Goal: Task Accomplishment & Management: Manage account settings

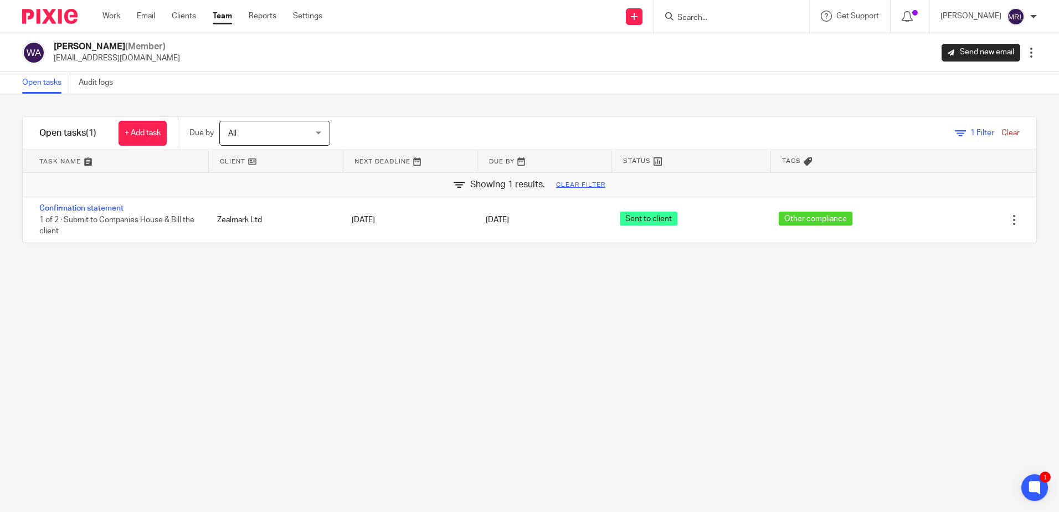
click at [971, 136] on span "1" at bounding box center [973, 133] width 4 height 8
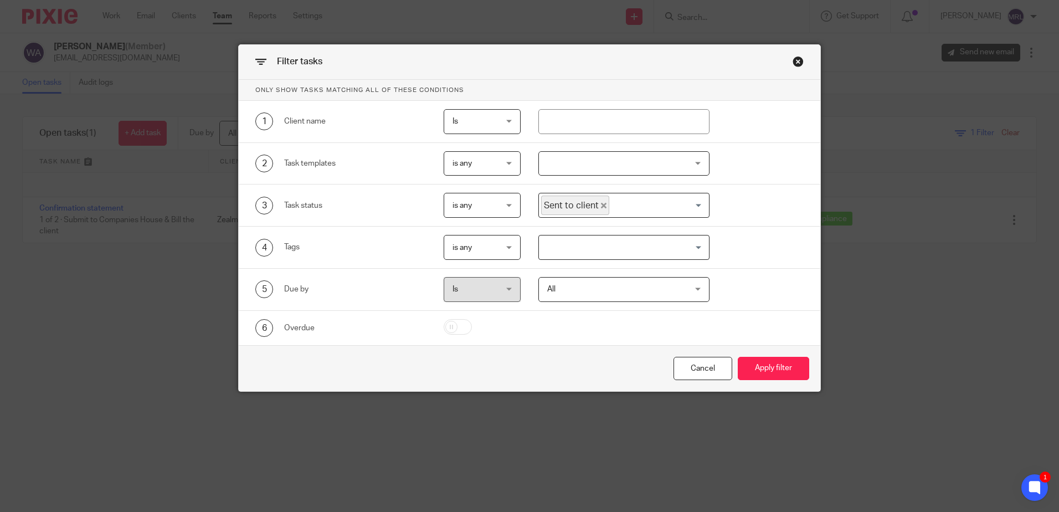
click at [601, 205] on icon "Deselect Sent to client" at bounding box center [604, 206] width 6 height 6
click at [670, 213] on input "Search for option" at bounding box center [621, 205] width 163 height 19
click at [798, 62] on div "Close this dialog window" at bounding box center [798, 61] width 11 height 11
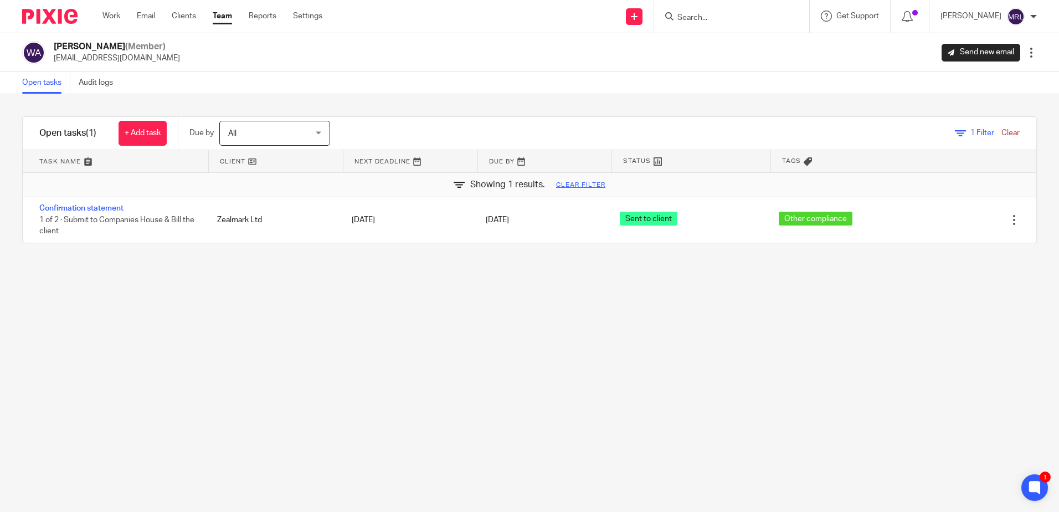
click at [260, 145] on span "All" at bounding box center [268, 132] width 81 height 23
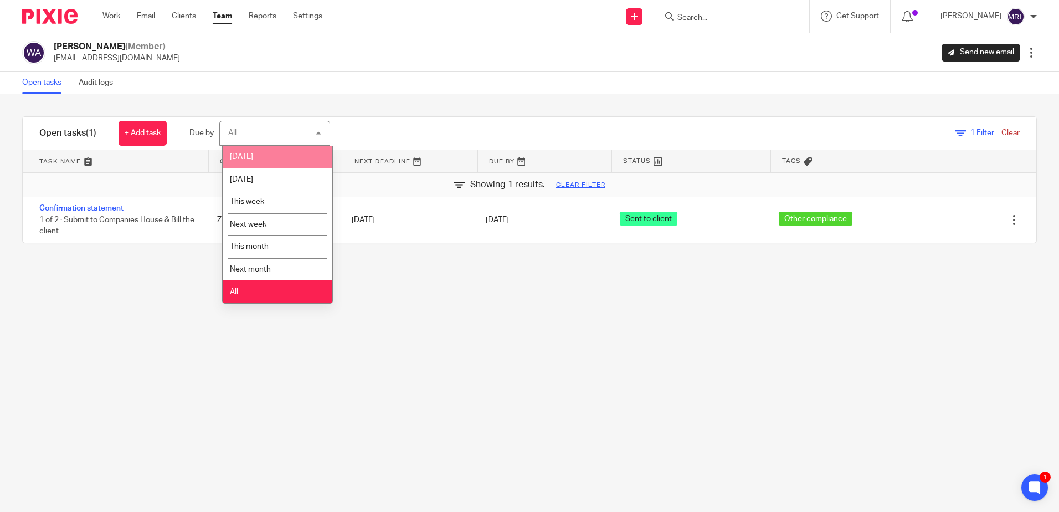
click at [258, 157] on li "[DATE]" at bounding box center [278, 157] width 110 height 23
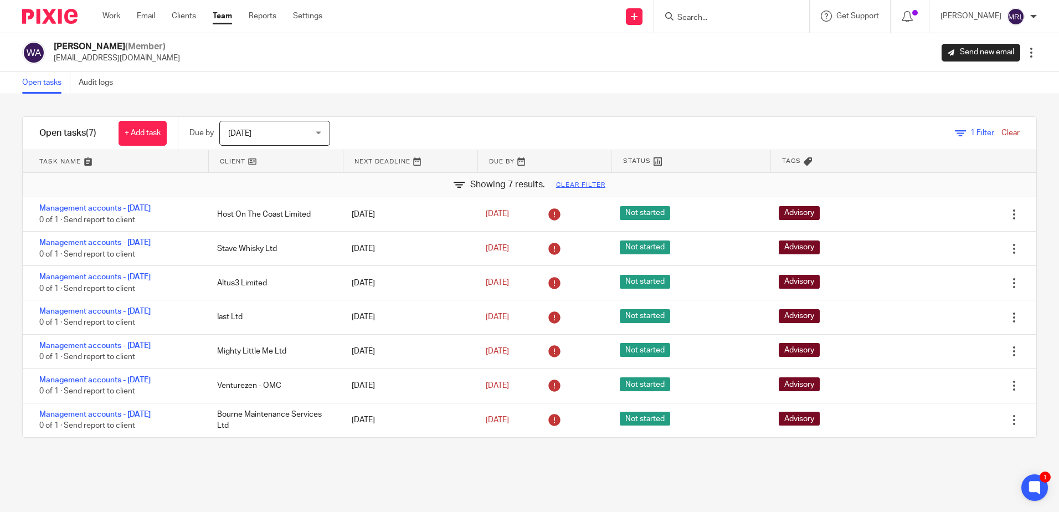
click at [300, 130] on span "[DATE]" at bounding box center [268, 132] width 81 height 23
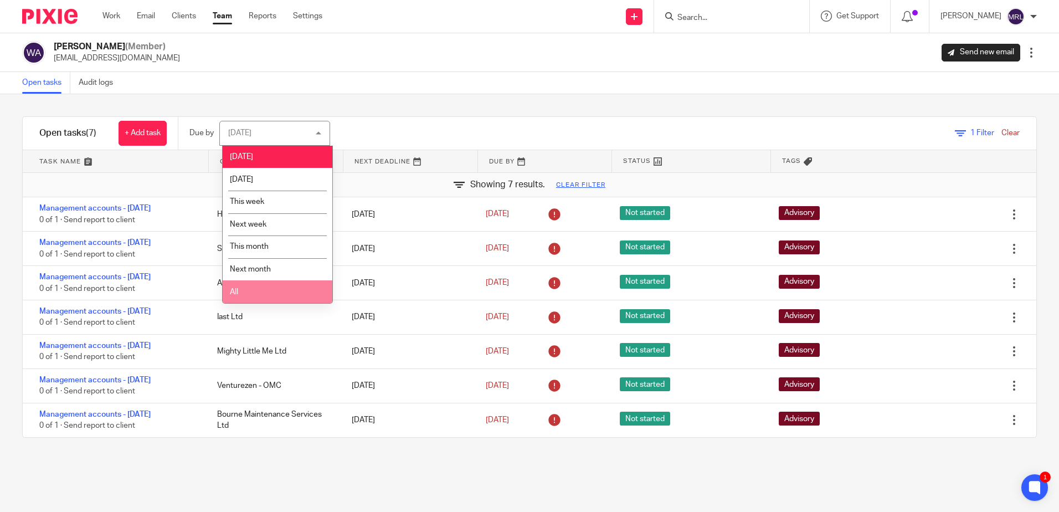
click at [290, 294] on li "All" at bounding box center [278, 291] width 110 height 23
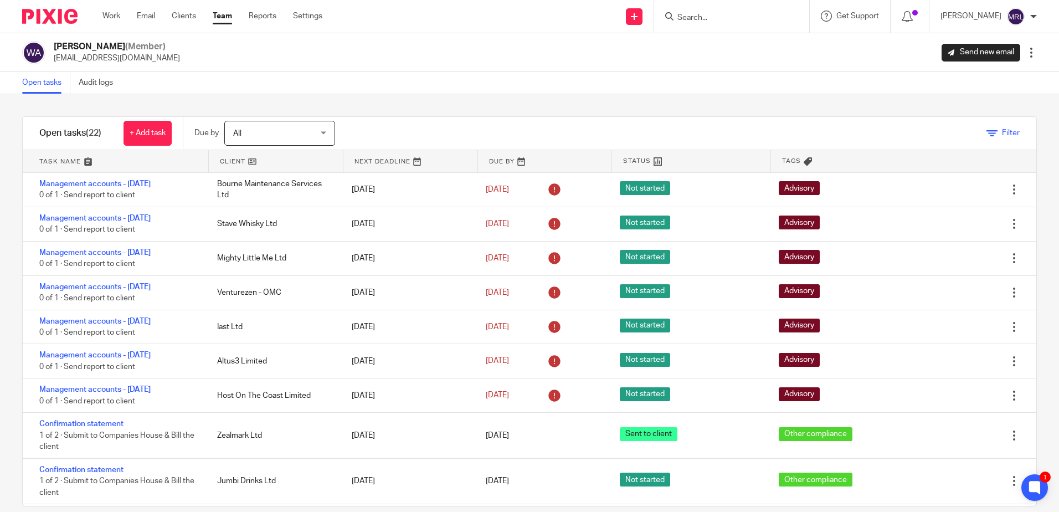
click at [987, 132] on link "Filter" at bounding box center [1003, 133] width 33 height 8
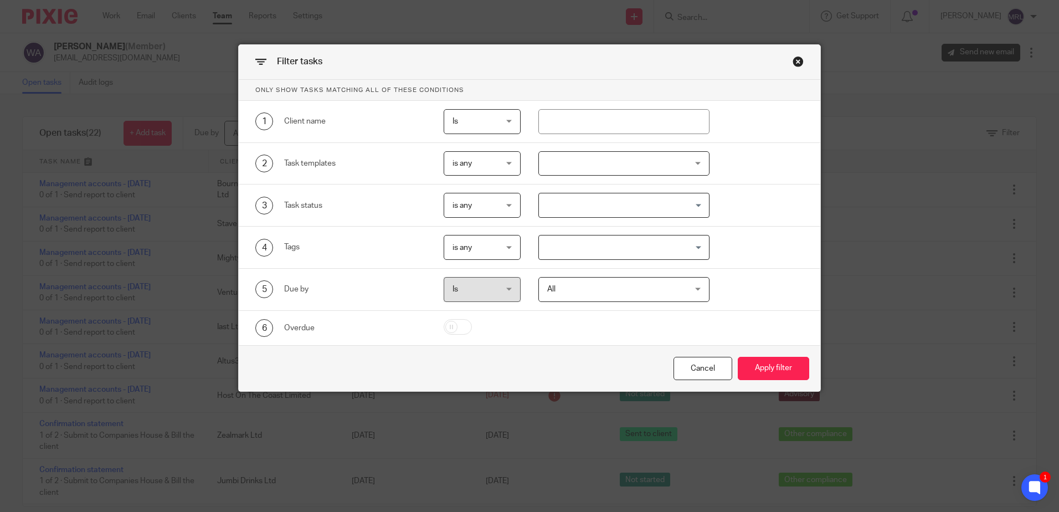
click at [597, 168] on div at bounding box center [623, 163] width 171 height 25
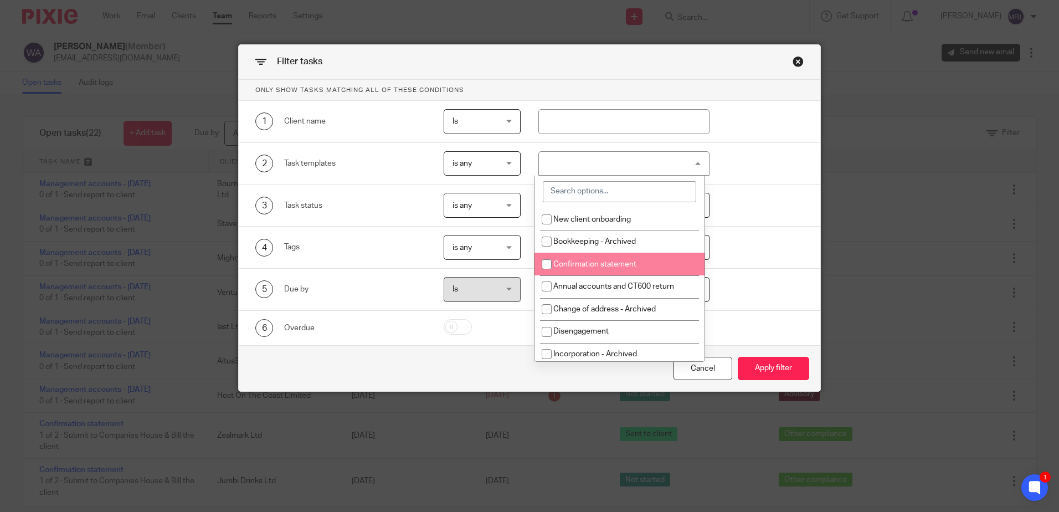
click at [552, 262] on input "checkbox" at bounding box center [546, 264] width 21 height 21
checkbox input "true"
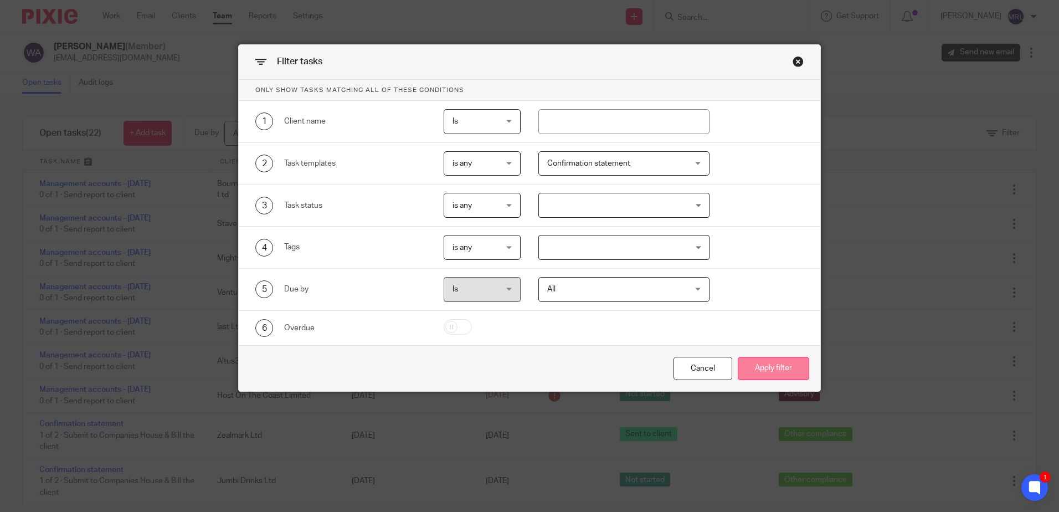
click at [775, 364] on button "Apply filter" at bounding box center [773, 369] width 71 height 24
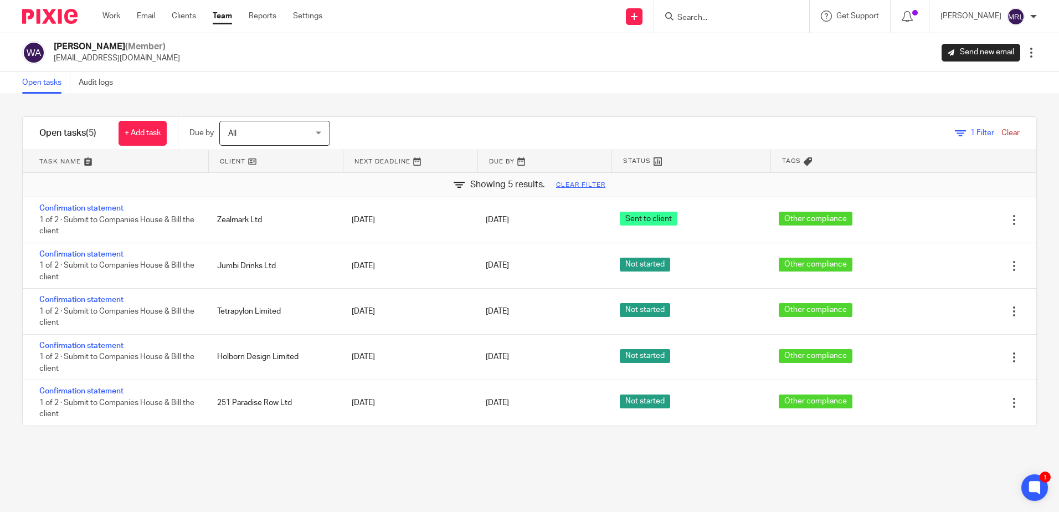
click at [971, 135] on span "1 Filter" at bounding box center [983, 133] width 24 height 8
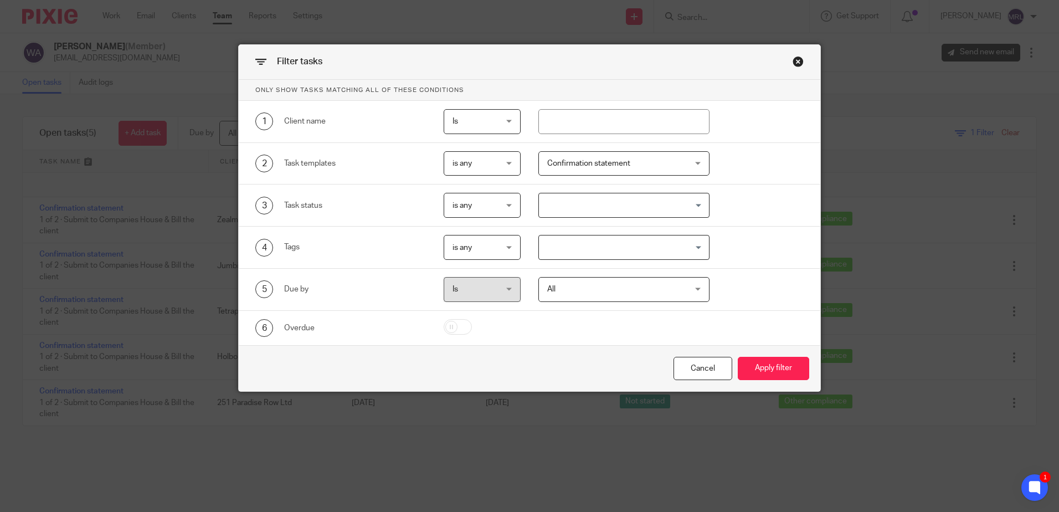
click at [581, 196] on input "Search for option" at bounding box center [621, 205] width 163 height 19
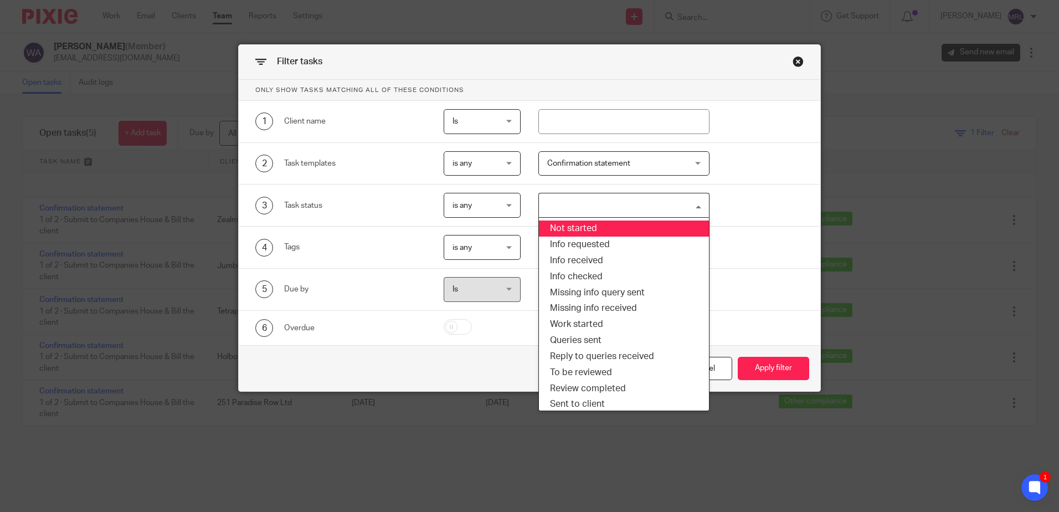
click at [759, 188] on div "3 Task status is any is any is any is none is_any Loading... Not started Info r…" at bounding box center [530, 205] width 582 height 42
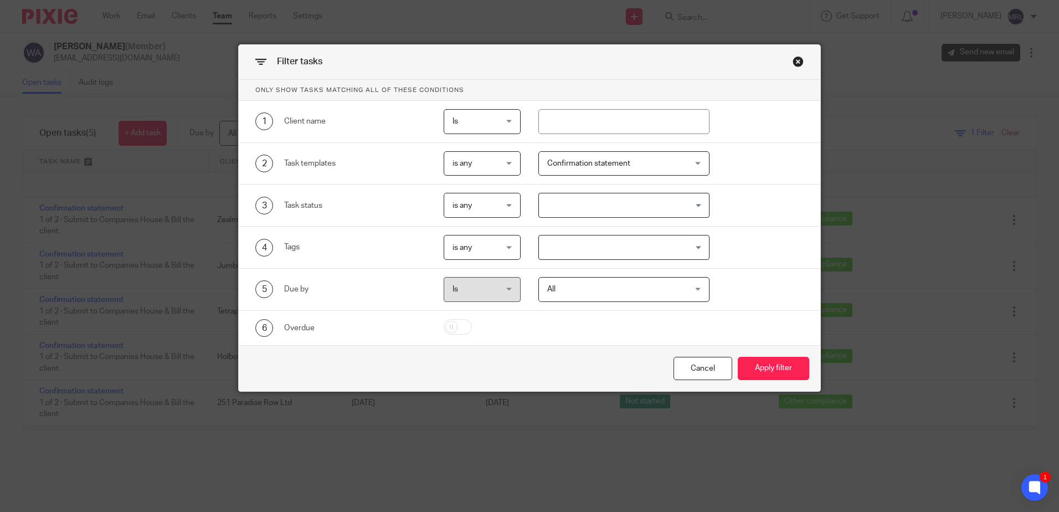
click at [797, 62] on div "Close this dialog window" at bounding box center [798, 61] width 11 height 11
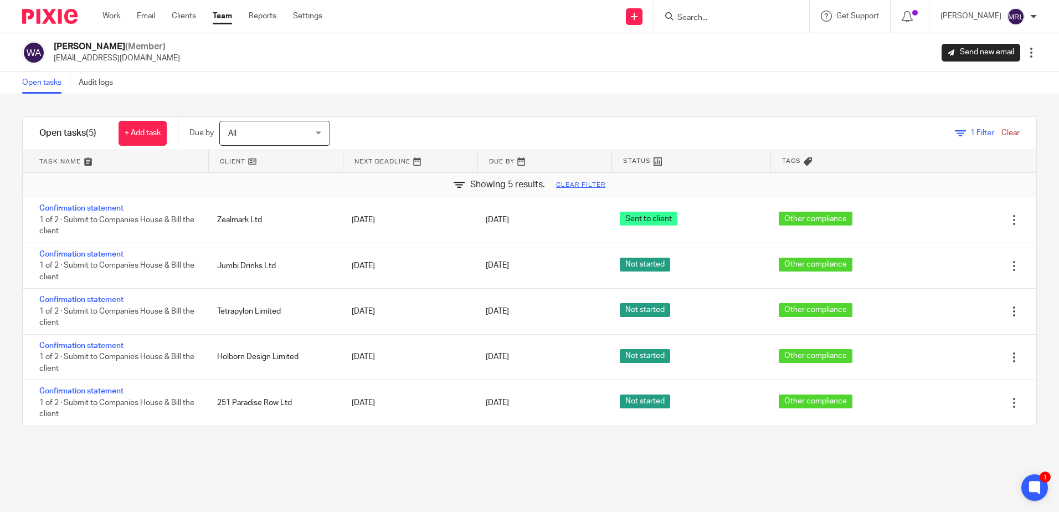
click at [270, 137] on span "All" at bounding box center [268, 132] width 81 height 23
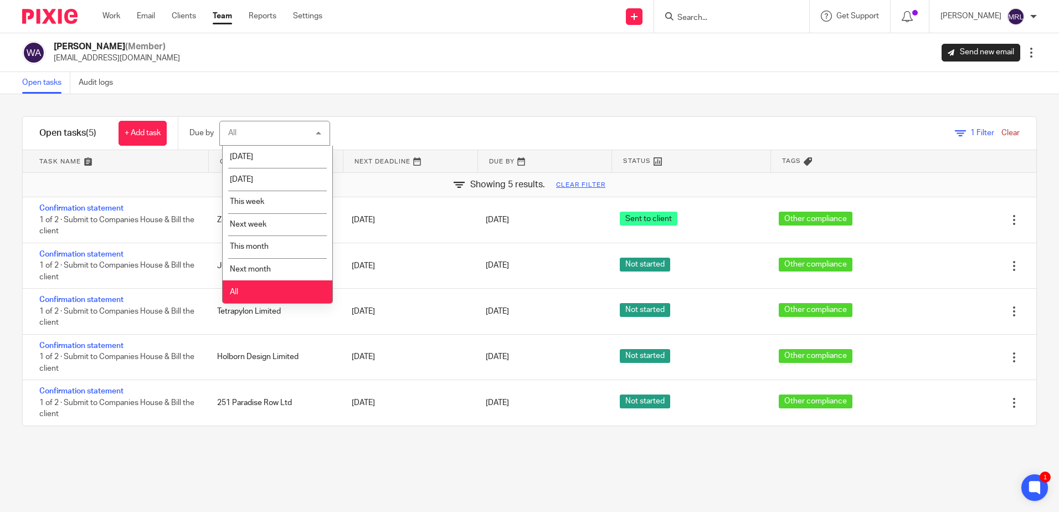
click at [270, 137] on div "All All" at bounding box center [274, 133] width 111 height 25
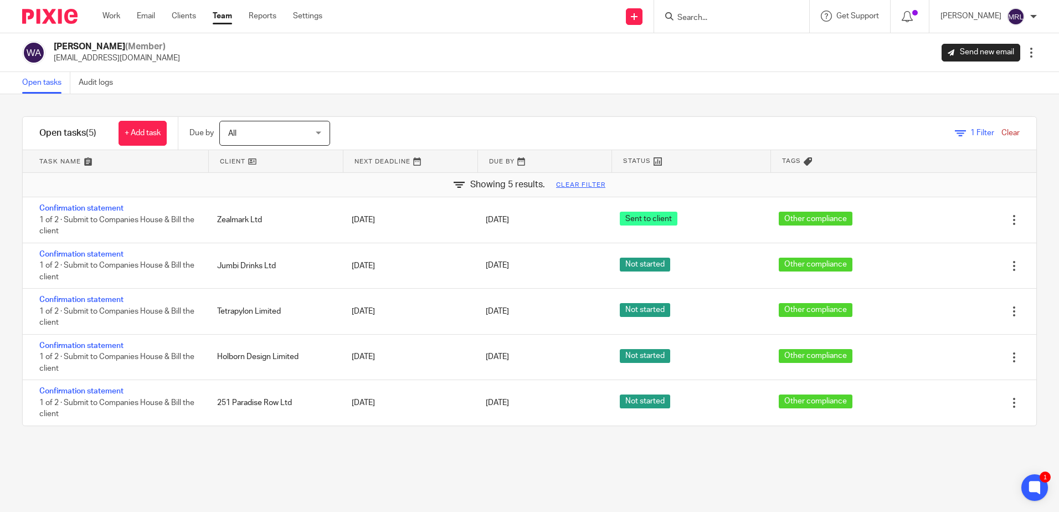
click at [270, 137] on span "All" at bounding box center [268, 132] width 81 height 23
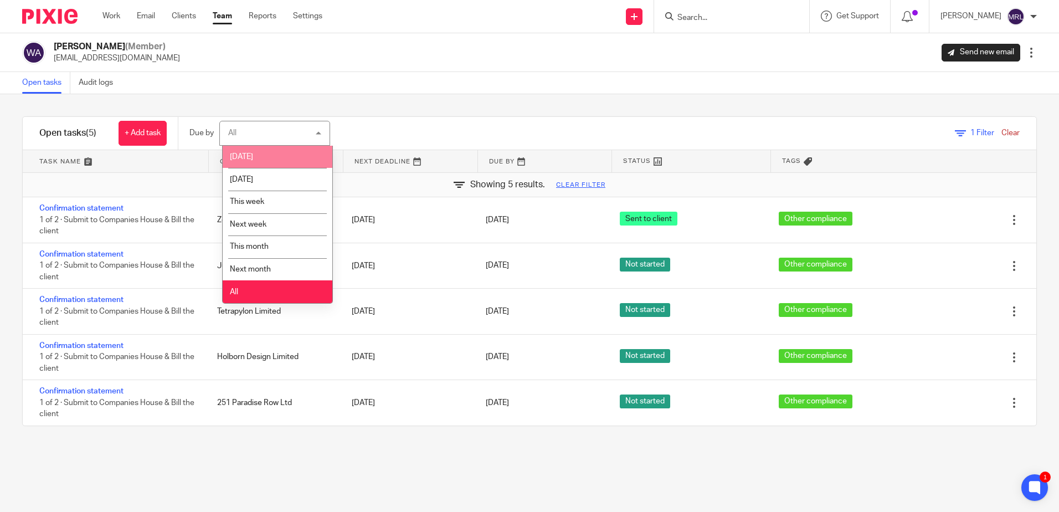
click at [282, 155] on li "[DATE]" at bounding box center [278, 157] width 110 height 23
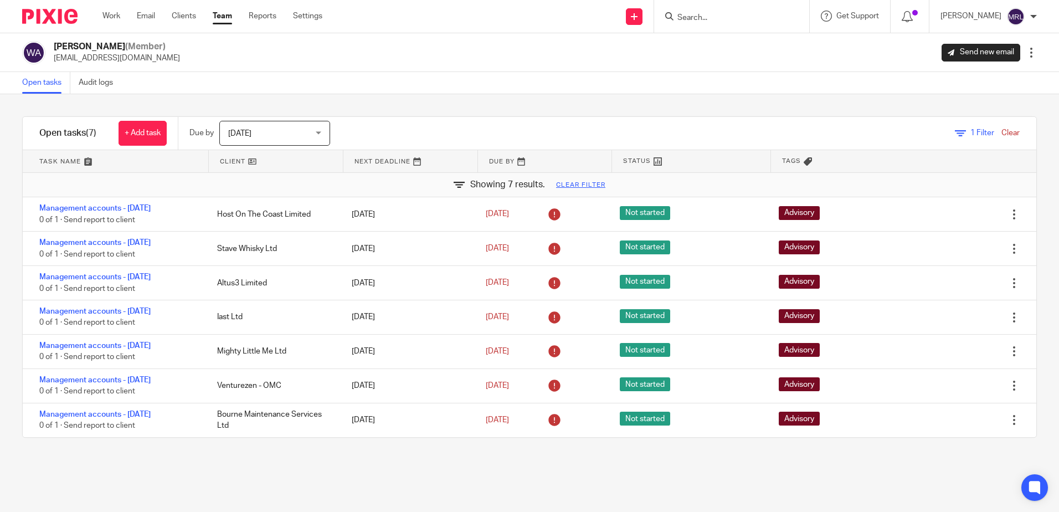
click at [971, 129] on span "1" at bounding box center [973, 133] width 4 height 8
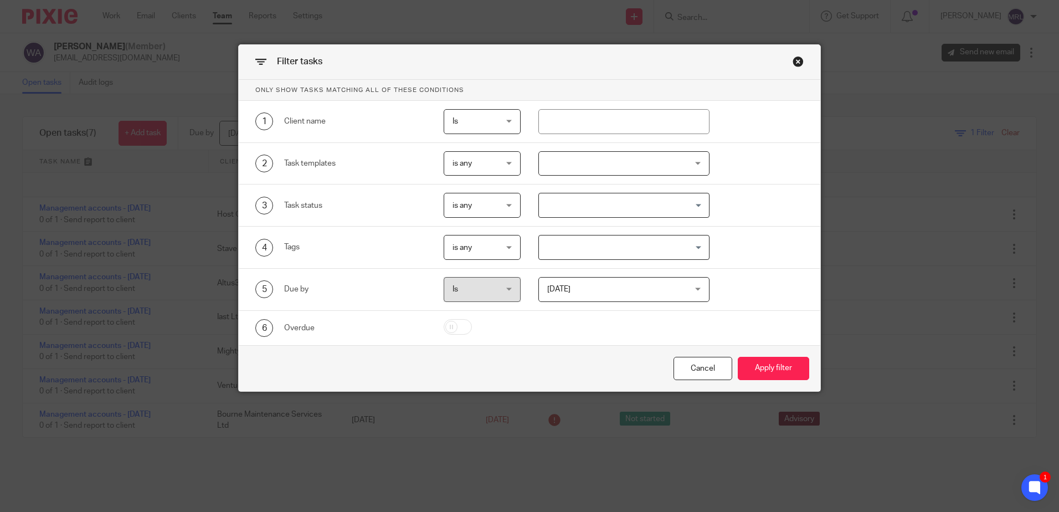
click at [606, 157] on div at bounding box center [623, 163] width 171 height 25
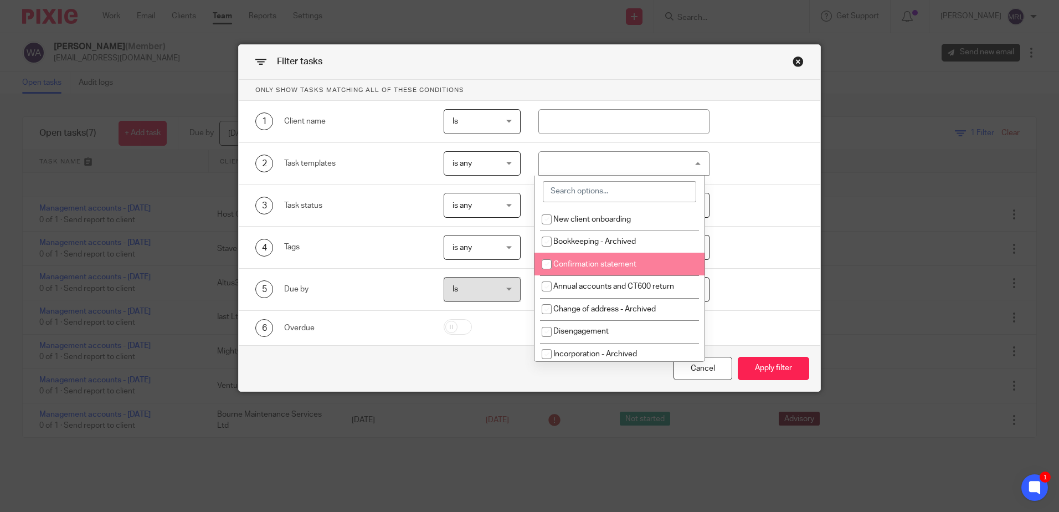
click at [564, 265] on span "Confirmation statement" at bounding box center [594, 264] width 83 height 8
checkbox input "true"
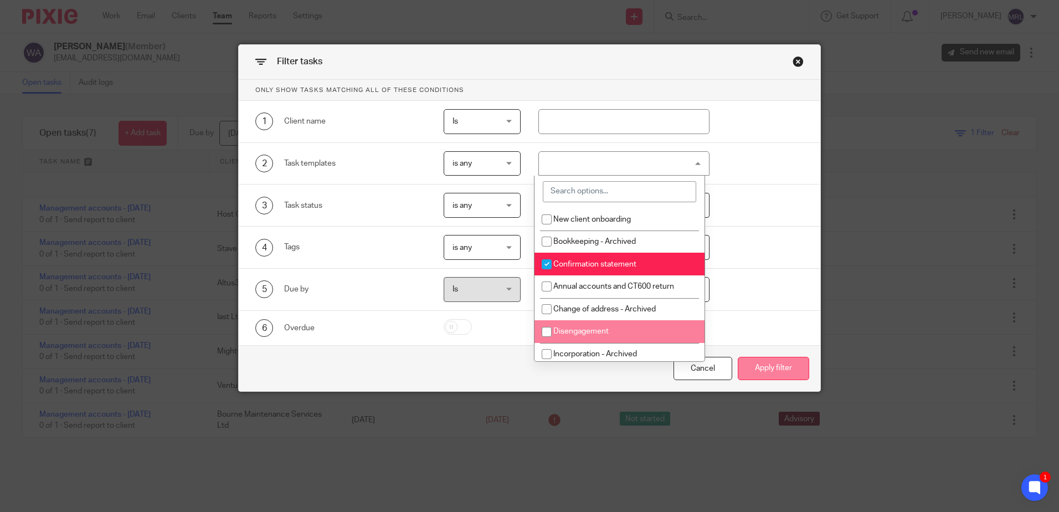
click at [766, 358] on button "Apply filter" at bounding box center [773, 369] width 71 height 24
